Goal: Navigation & Orientation: Understand site structure

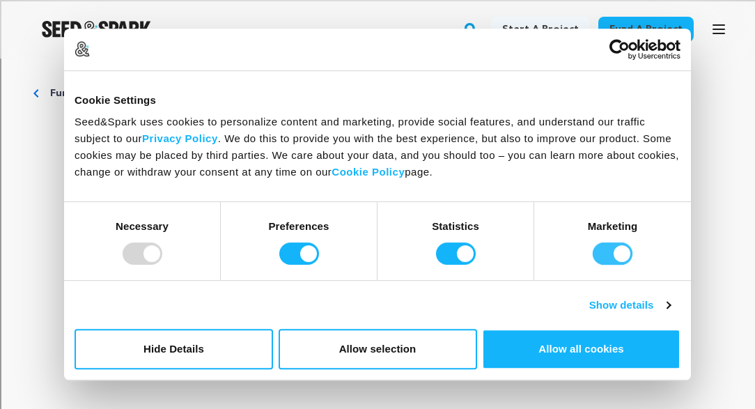
click at [604, 257] on input "Marketing" at bounding box center [612, 253] width 40 height 22
checkbox input "false"
click at [462, 257] on input "Statistics" at bounding box center [456, 253] width 40 height 22
checkbox input "false"
click at [304, 248] on input "Preferences" at bounding box center [299, 253] width 40 height 22
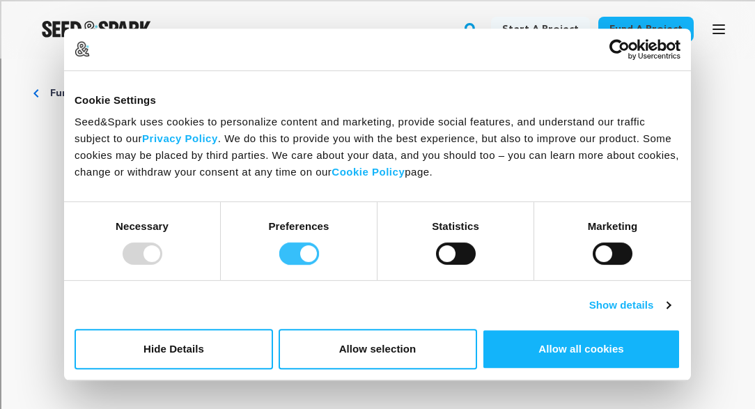
checkbox input "false"
click at [608, 308] on link "Show details" at bounding box center [629, 305] width 81 height 17
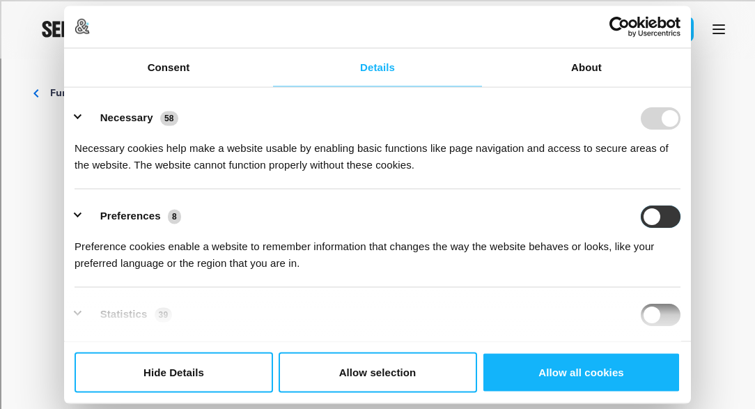
click at [656, 208] on input "Preferences" at bounding box center [660, 216] width 40 height 22
click at [644, 210] on input "Preferences" at bounding box center [660, 216] width 40 height 22
checkbox input "false"
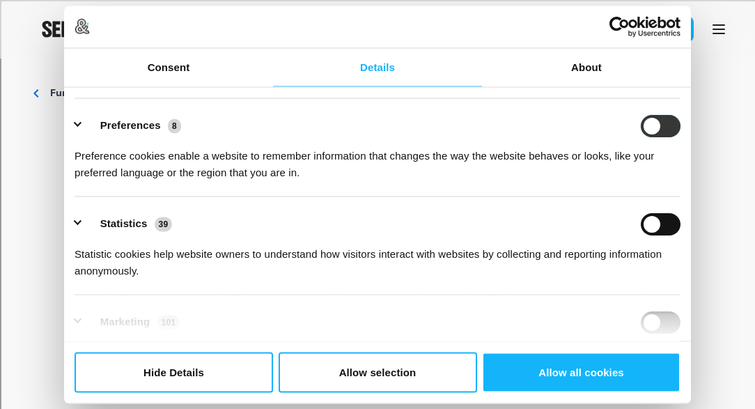
scroll to position [90, 0]
click at [649, 229] on input "Statistics" at bounding box center [660, 223] width 40 height 22
click at [647, 230] on input "Statistics" at bounding box center [660, 223] width 40 height 22
checkbox input "false"
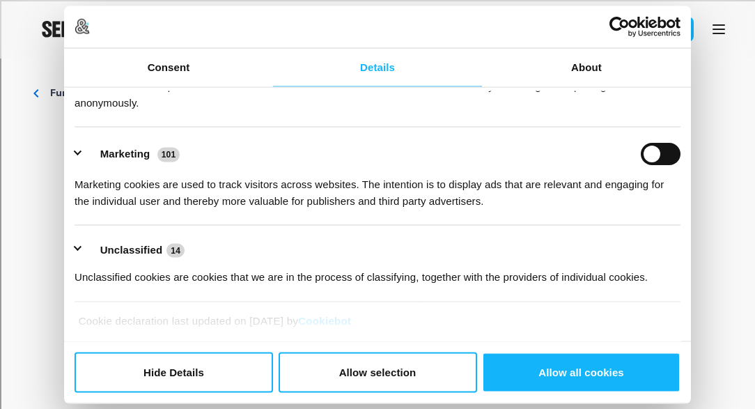
scroll to position [260, 0]
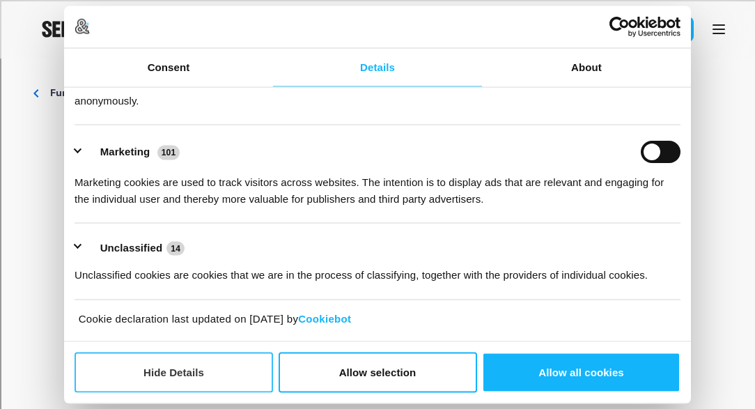
click at [145, 378] on button "Hide Details" at bounding box center [173, 372] width 198 height 40
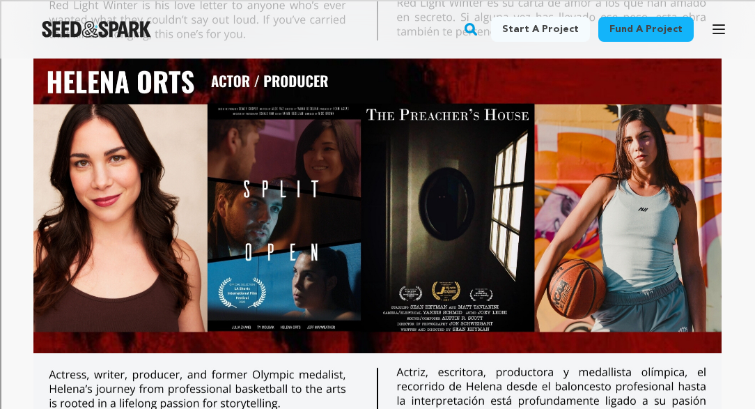
scroll to position [2979, 0]
